Goal: Book appointment/travel/reservation

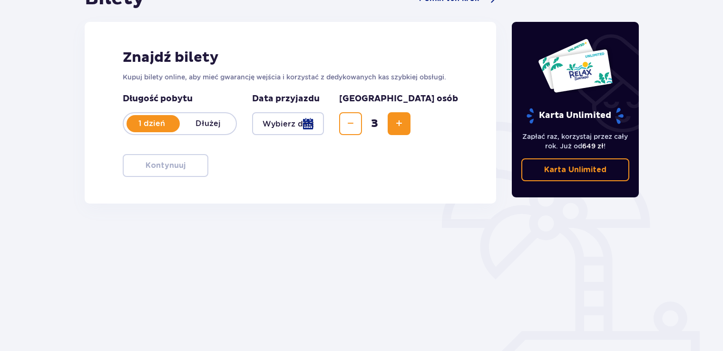
scroll to position [133, 0]
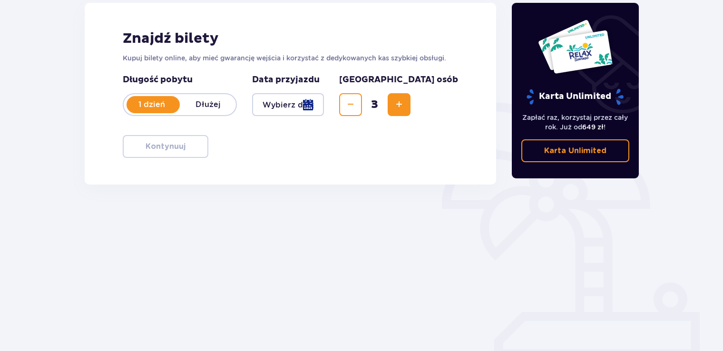
click at [324, 104] on div at bounding box center [288, 104] width 72 height 23
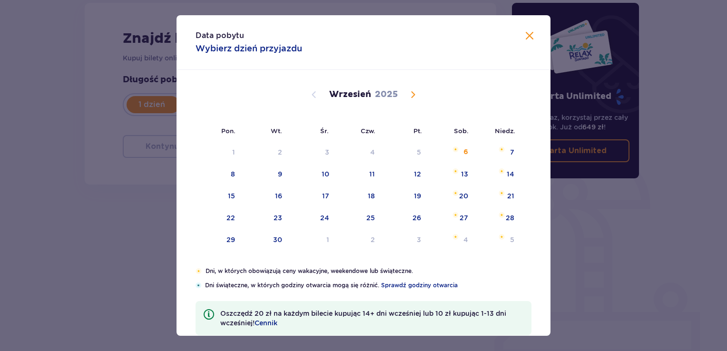
click at [413, 92] on span "Calendar" at bounding box center [412, 94] width 11 height 11
click at [469, 149] on div "4" at bounding box center [452, 152] width 46 height 21
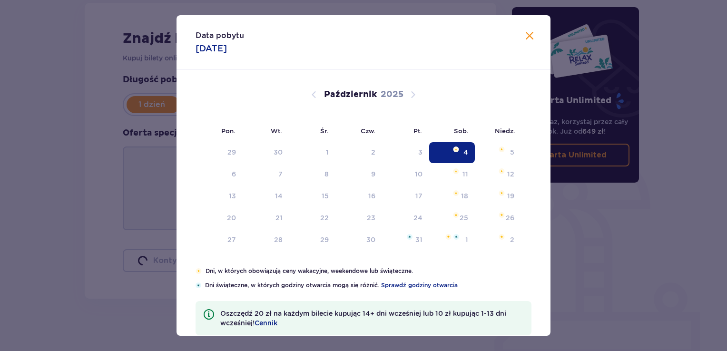
type input "04.10.25"
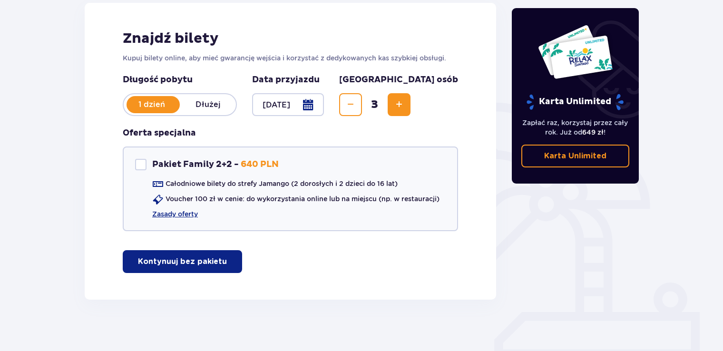
click at [182, 273] on div "Znajdź bilety Kupuj bilety online, aby mieć gwarancję wejścia i korzystać z ded…" at bounding box center [291, 151] width 412 height 297
click at [187, 266] on p "Kontynuuj bez pakietu" at bounding box center [182, 262] width 89 height 10
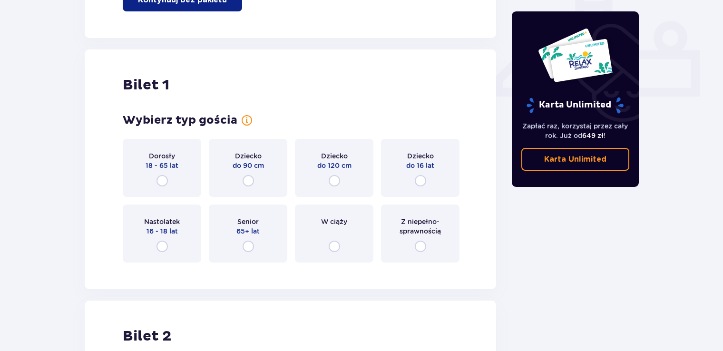
scroll to position [433, 0]
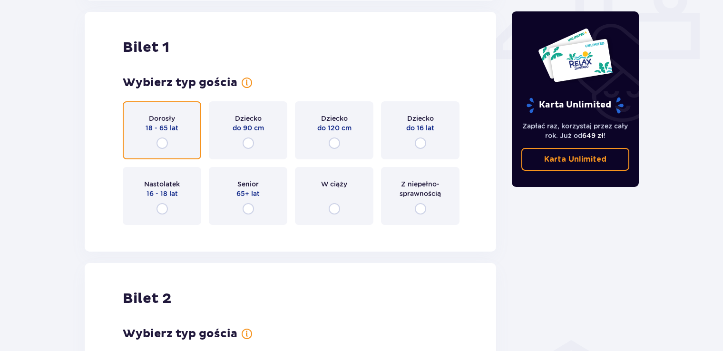
click at [162, 145] on input "radio" at bounding box center [162, 143] width 11 height 11
radio input "true"
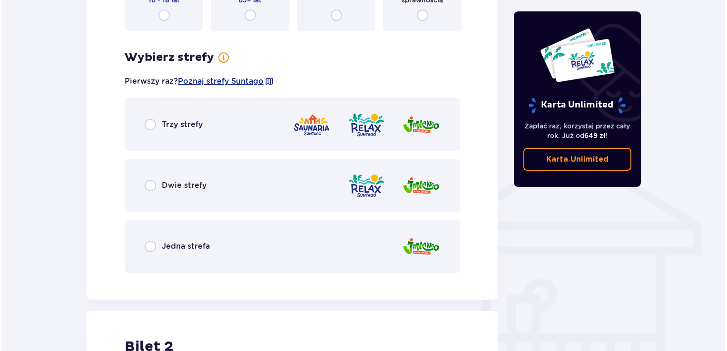
scroll to position [617, 0]
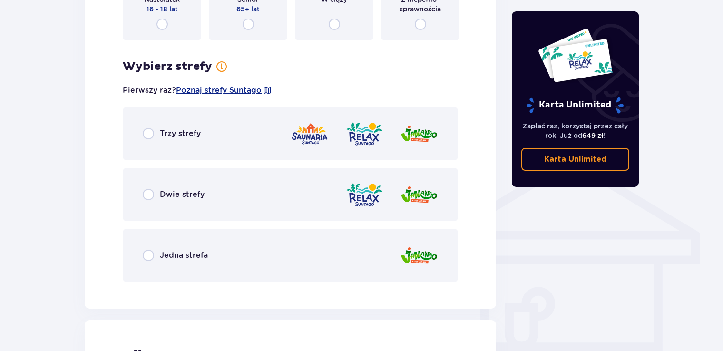
click at [268, 89] on span at bounding box center [268, 91] width 10 height 10
click at [234, 89] on span "Poznaj strefy Suntago" at bounding box center [219, 90] width 86 height 10
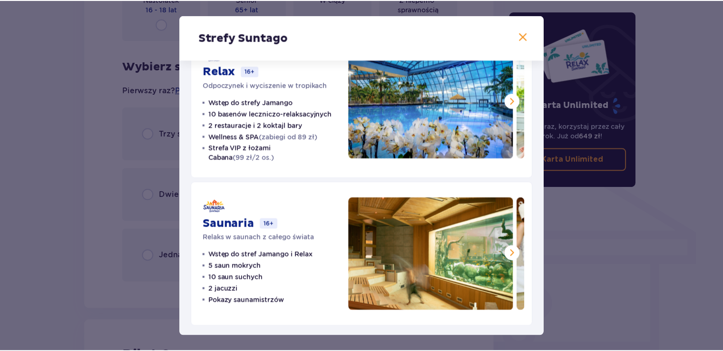
scroll to position [195, 0]
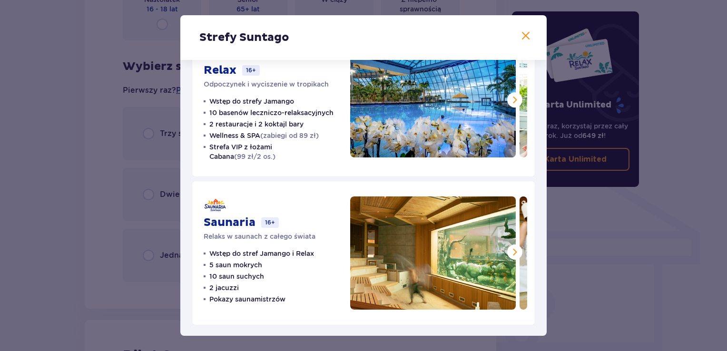
click at [523, 39] on span at bounding box center [525, 35] width 11 height 11
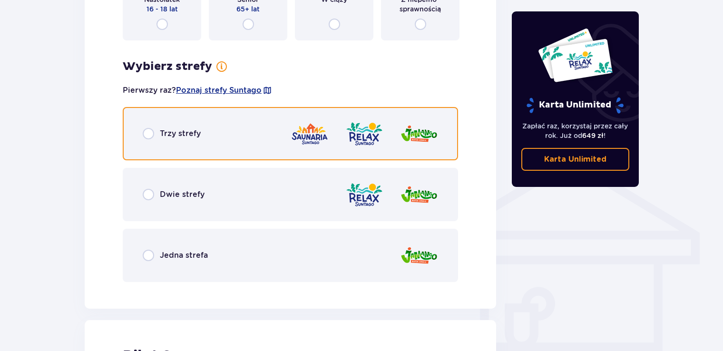
click at [148, 130] on input "radio" at bounding box center [148, 133] width 11 height 11
radio input "true"
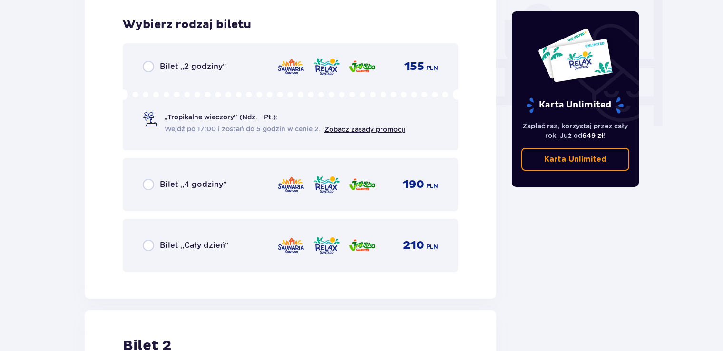
scroll to position [907, 0]
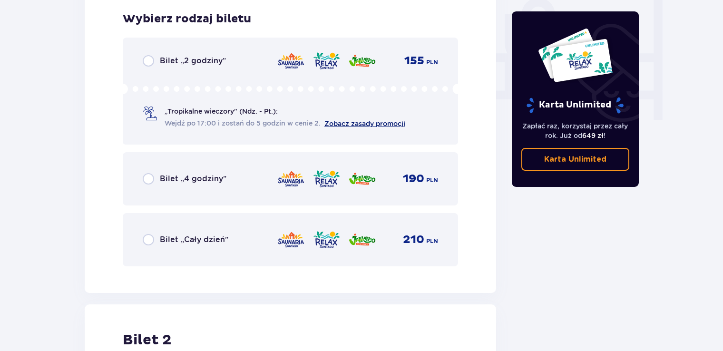
click at [345, 123] on link "Zobacz zasady promocji" at bounding box center [365, 124] width 81 height 8
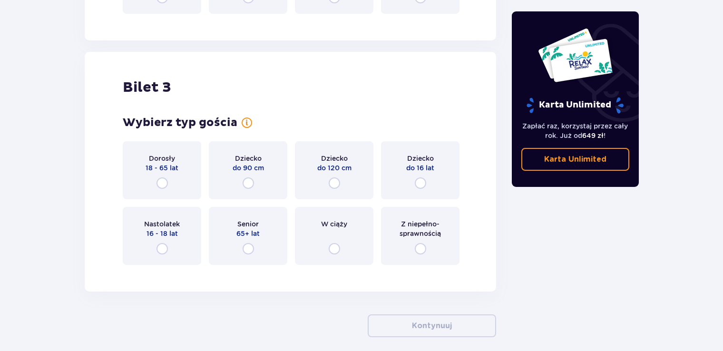
scroll to position [1452, 0]
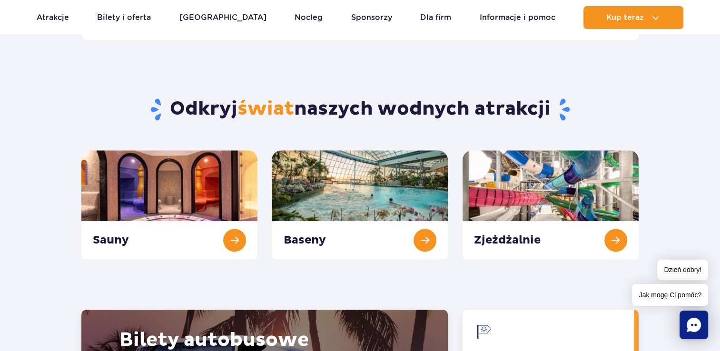
scroll to position [999, 0]
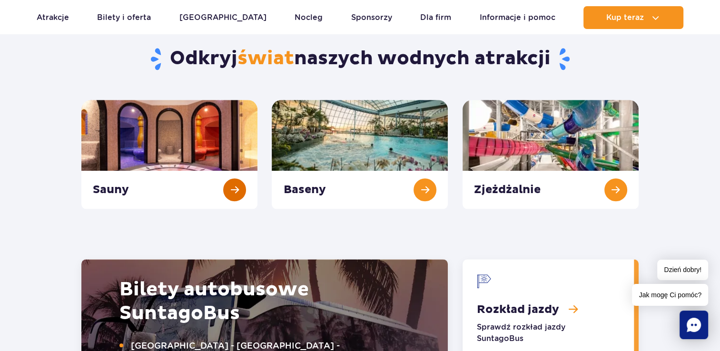
click at [213, 150] on link "Sauny" at bounding box center [169, 154] width 176 height 109
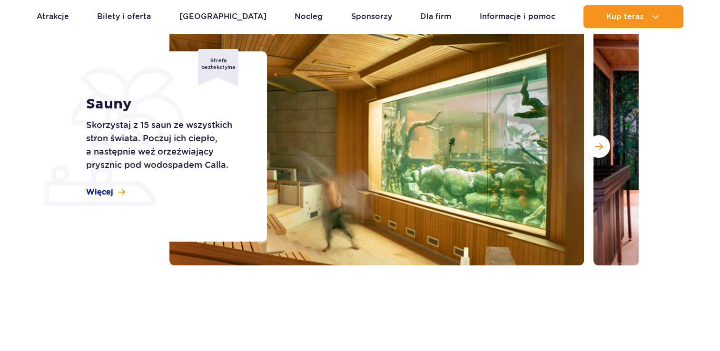
scroll to position [143, 0]
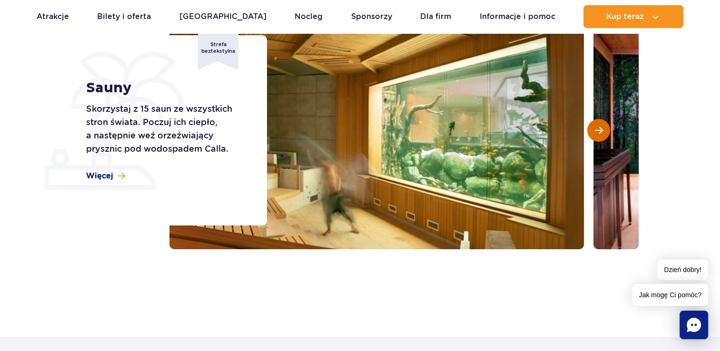
click at [603, 125] on button "Następny slajd" at bounding box center [598, 130] width 23 height 23
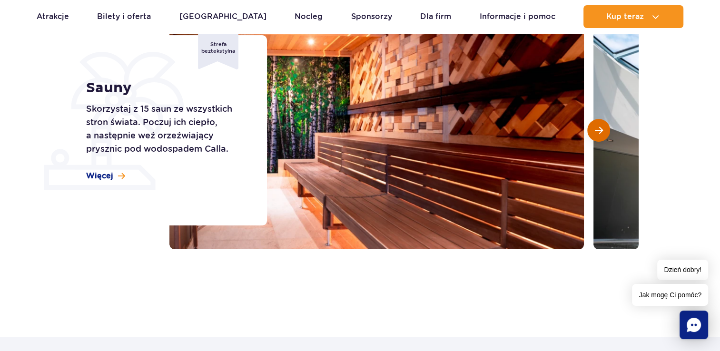
click at [603, 125] on button "Następny slajd" at bounding box center [598, 130] width 23 height 23
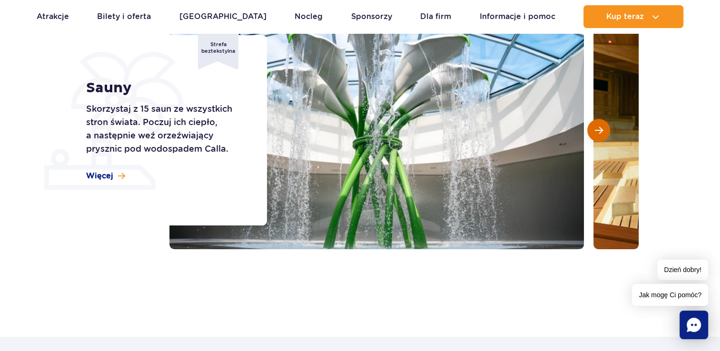
click at [603, 125] on button "Następny slajd" at bounding box center [598, 130] width 23 height 23
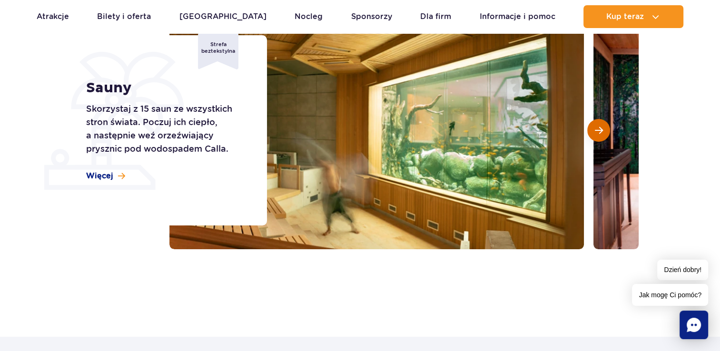
click at [603, 125] on button "Następny slajd" at bounding box center [598, 130] width 23 height 23
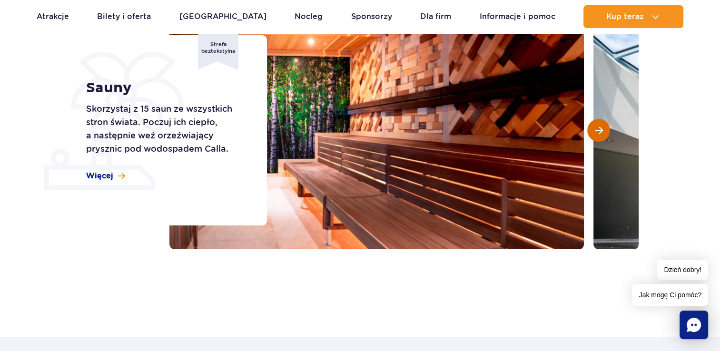
click at [603, 125] on button "Następny slajd" at bounding box center [598, 130] width 23 height 23
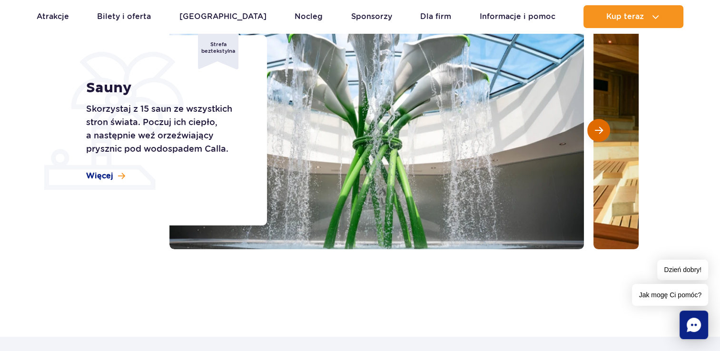
click at [603, 125] on button "Następny slajd" at bounding box center [598, 130] width 23 height 23
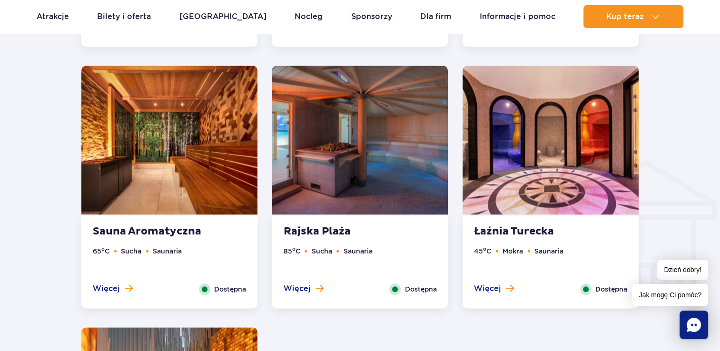
scroll to position [1047, 0]
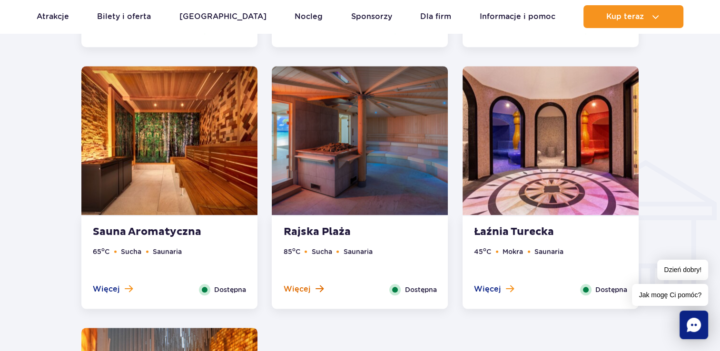
click at [304, 291] on span "Więcej" at bounding box center [296, 289] width 27 height 10
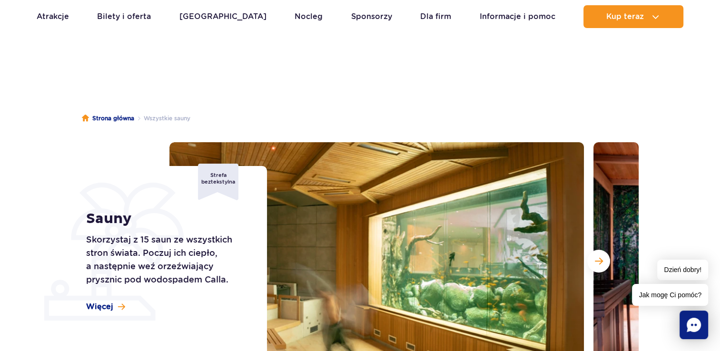
scroll to position [0, 0]
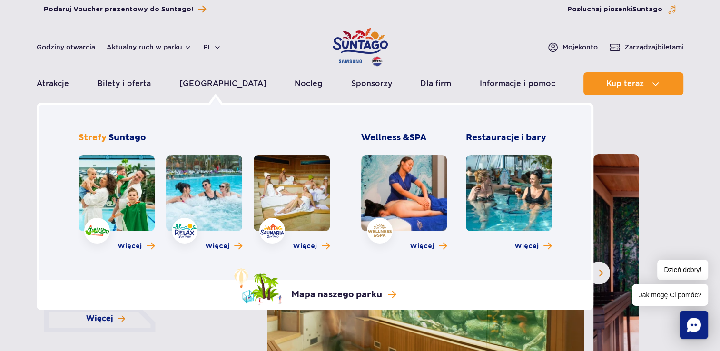
click at [189, 235] on img at bounding box center [185, 231] width 24 height 14
click at [237, 248] on span "Więcej o strefie Relax" at bounding box center [238, 246] width 8 height 9
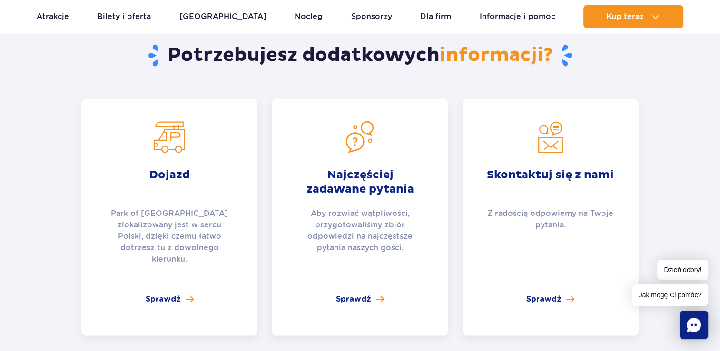
scroll to position [1904, 0]
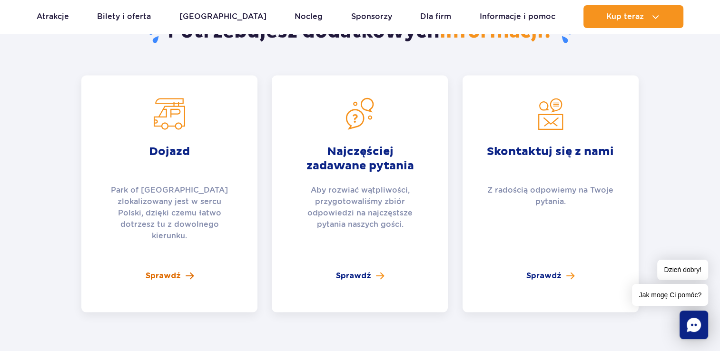
click at [170, 270] on span "Sprawdź" at bounding box center [163, 275] width 35 height 11
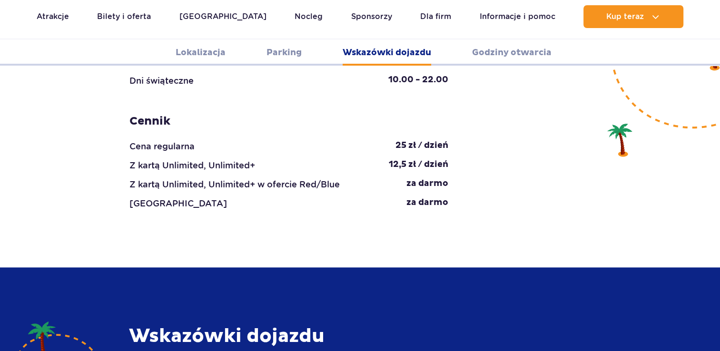
scroll to position [1266, 0]
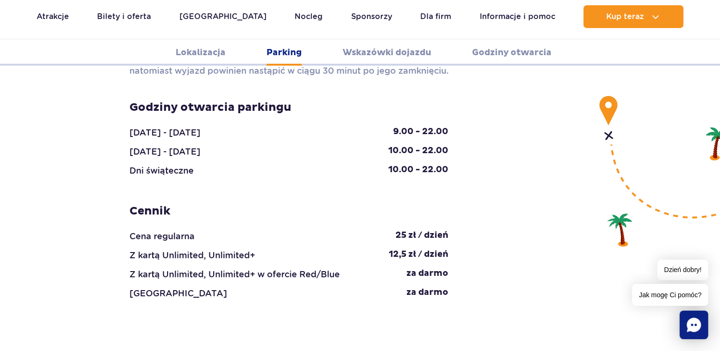
scroll to position [933, 0]
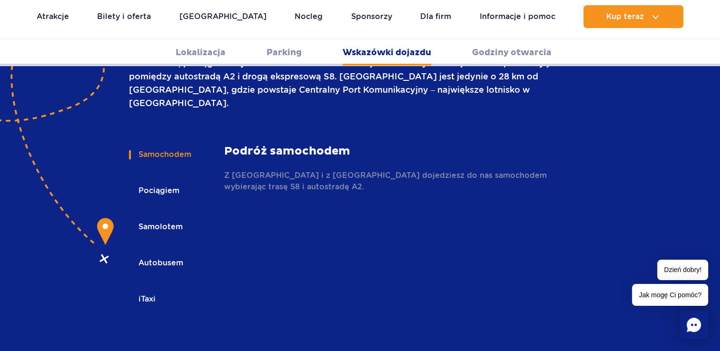
scroll to position [1361, 0]
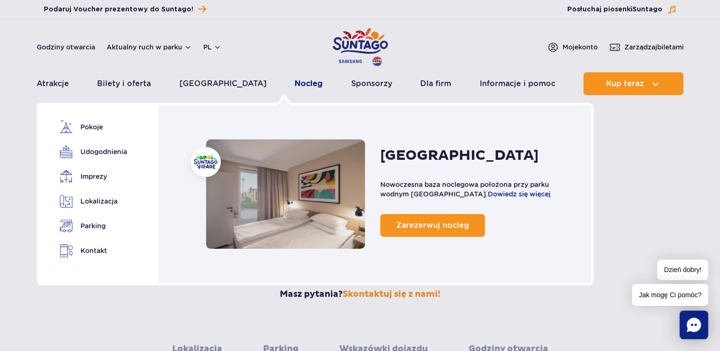
click at [295, 85] on link "Nocleg" at bounding box center [309, 83] width 28 height 23
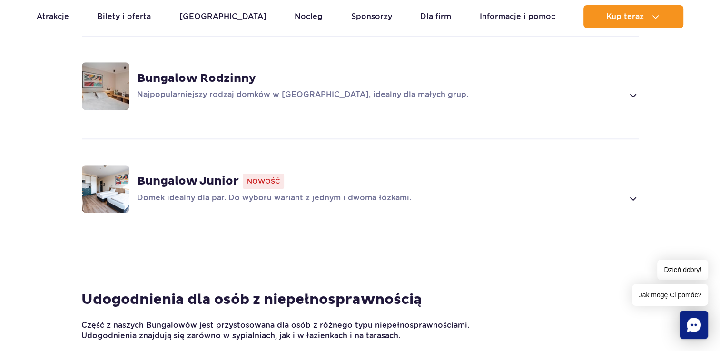
scroll to position [809, 0]
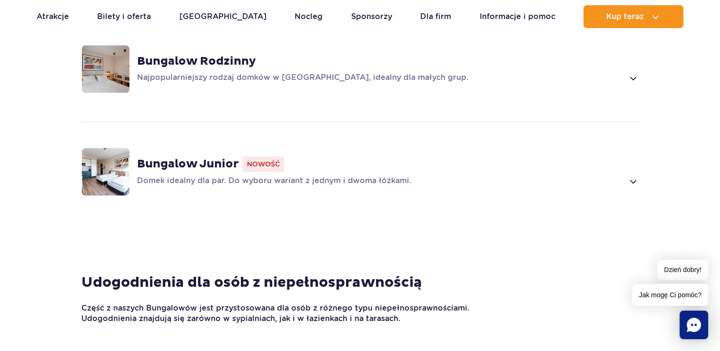
click at [267, 157] on span "Nowość" at bounding box center [263, 164] width 41 height 15
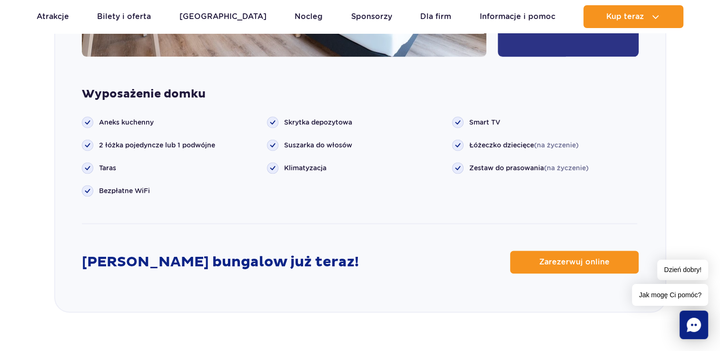
scroll to position [1249, 0]
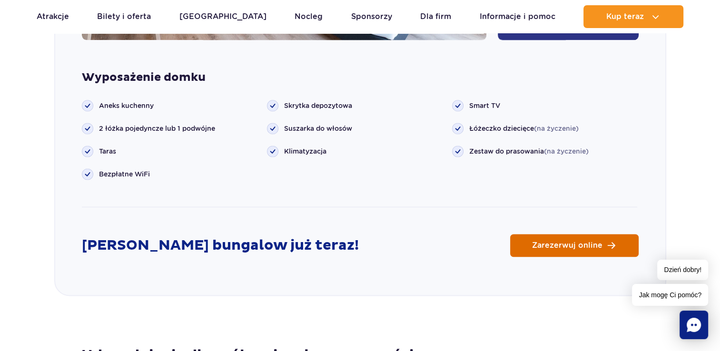
click at [535, 235] on link "Zarezerwuj online" at bounding box center [574, 245] width 128 height 23
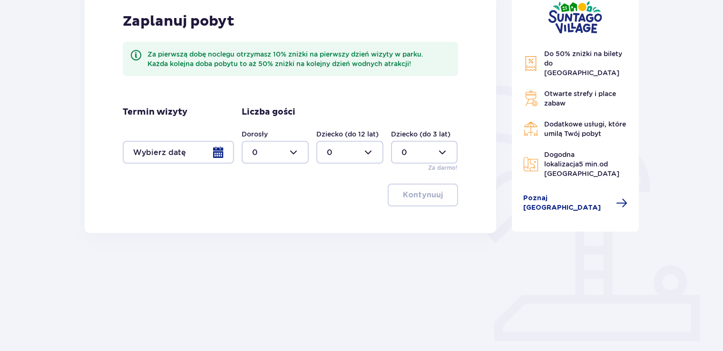
scroll to position [177, 0]
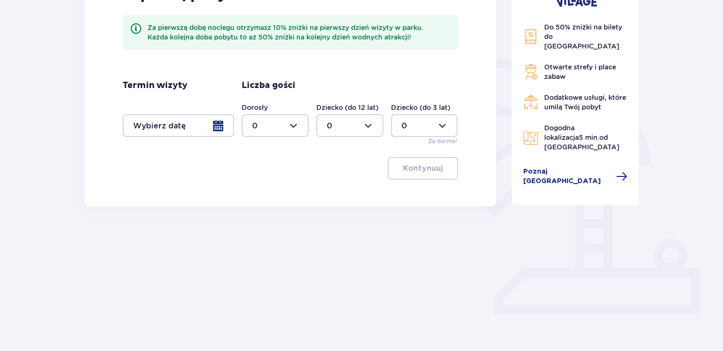
click at [297, 127] on div at bounding box center [275, 125] width 67 height 23
click at [267, 191] on div "2" at bounding box center [275, 194] width 46 height 10
type input "2"
click at [219, 131] on div at bounding box center [178, 125] width 111 height 23
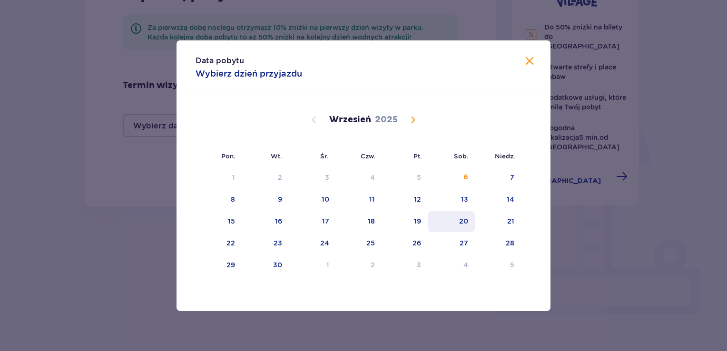
click at [465, 222] on div "20" at bounding box center [463, 222] width 9 height 10
click at [461, 220] on div "20" at bounding box center [463, 222] width 9 height 10
click at [502, 220] on div "21" at bounding box center [498, 221] width 46 height 21
type input "20.09.25 - 21.09.25"
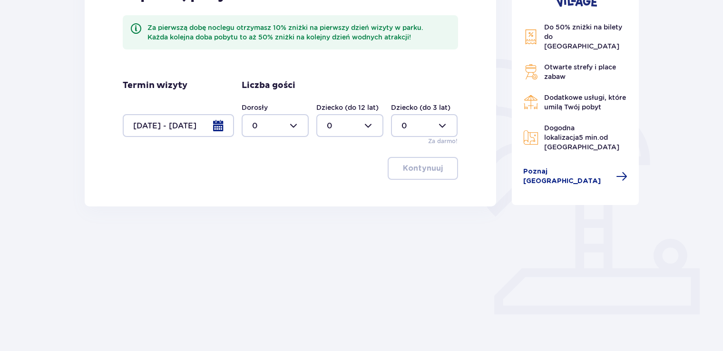
click at [300, 127] on div at bounding box center [275, 125] width 67 height 23
click at [259, 193] on div "2" at bounding box center [275, 194] width 46 height 10
type input "2"
click at [452, 167] on button "Kontynuuj" at bounding box center [423, 168] width 70 height 23
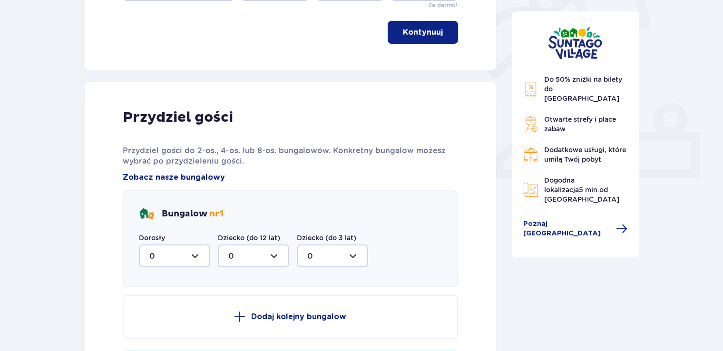
scroll to position [361, 0]
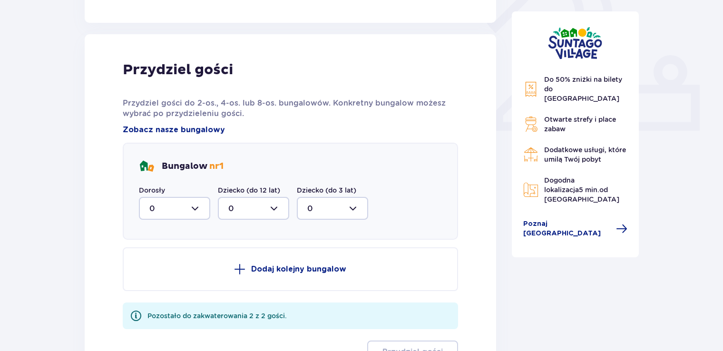
click at [202, 208] on div at bounding box center [174, 208] width 71 height 23
click at [177, 272] on div "2" at bounding box center [174, 277] width 50 height 10
type input "2"
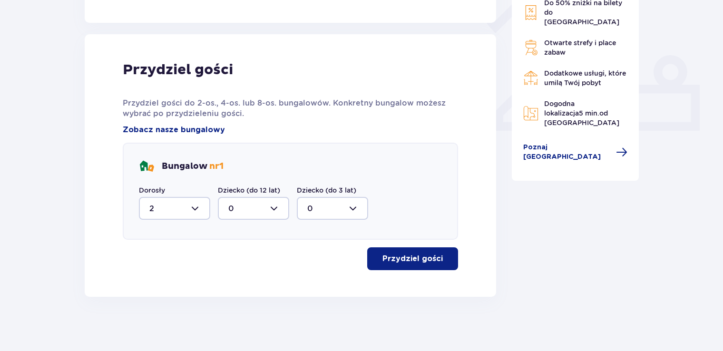
click at [409, 256] on p "Przydziel gości" at bounding box center [413, 259] width 60 height 10
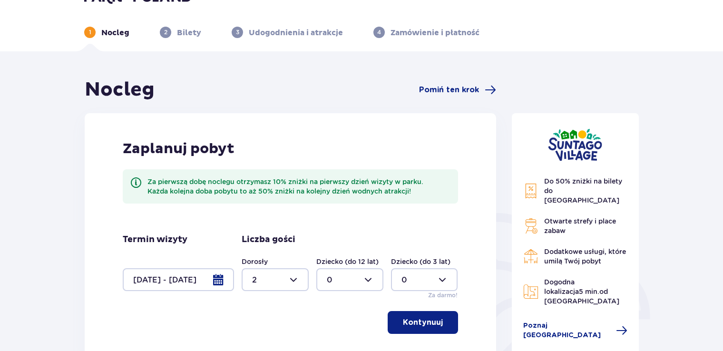
scroll to position [0, 0]
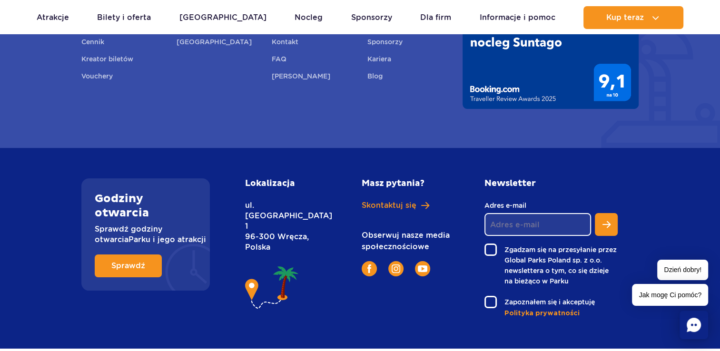
scroll to position [3550, 0]
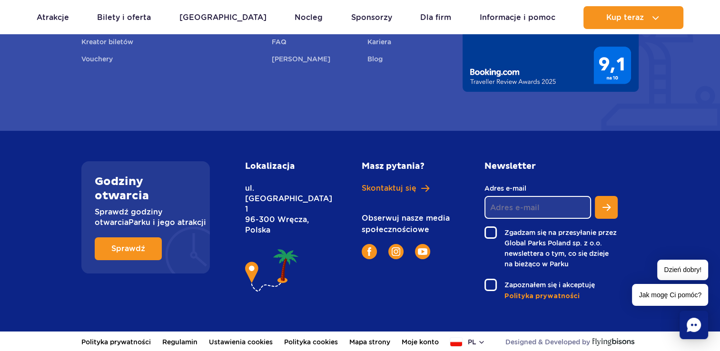
click at [252, 257] on img at bounding box center [272, 271] width 54 height 49
